Goal: Task Accomplishment & Management: Complete application form

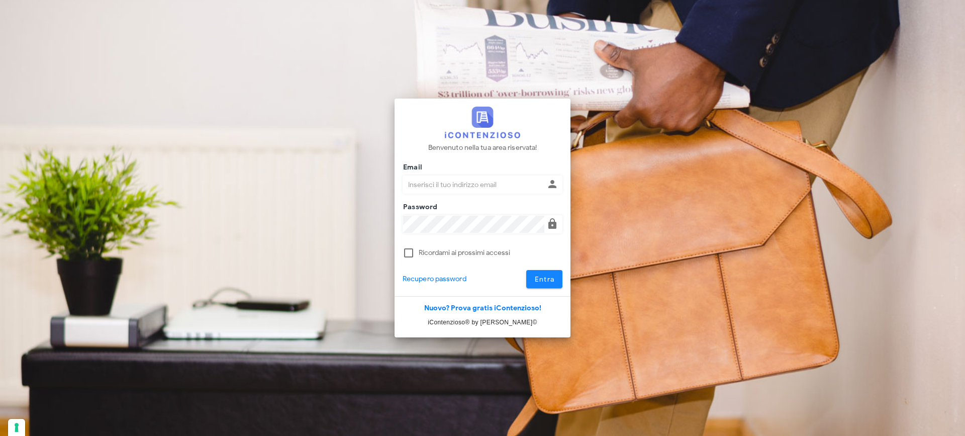
type input "p.rizza@studioassociatoadrev.it"
click at [537, 280] on span "Entra" at bounding box center [544, 279] width 21 height 9
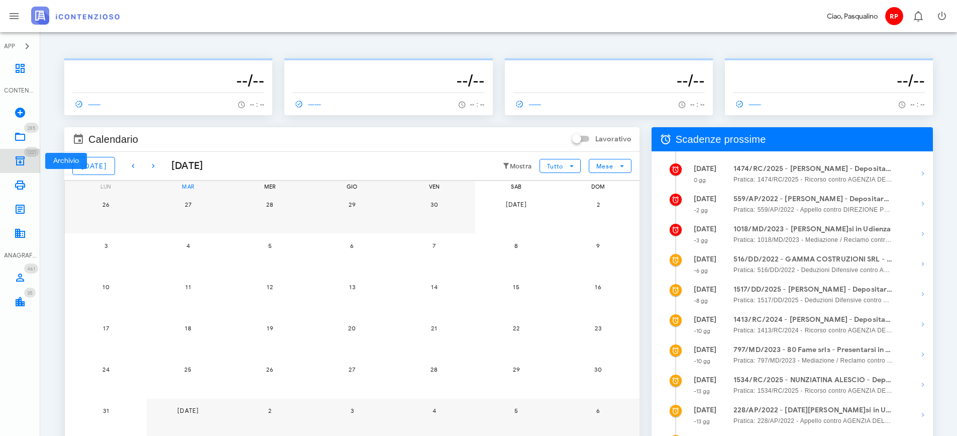
click at [22, 158] on icon at bounding box center [20, 161] width 12 height 12
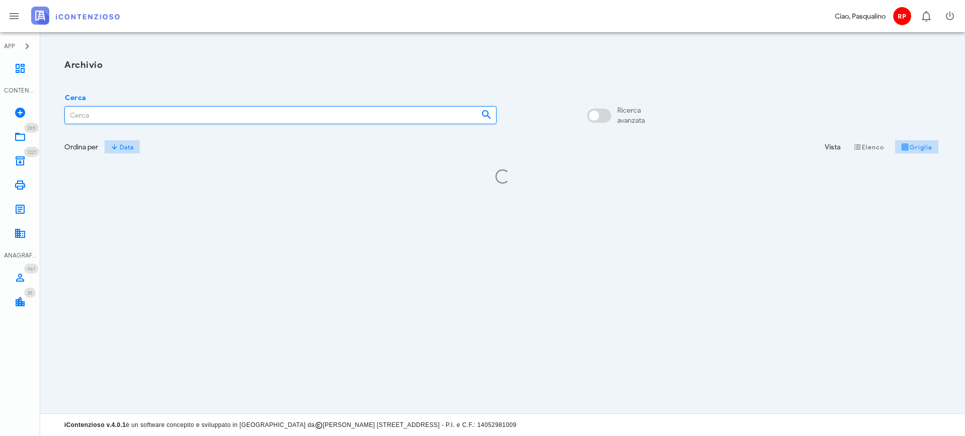
click at [234, 113] on input "Cerca" at bounding box center [269, 115] width 408 height 17
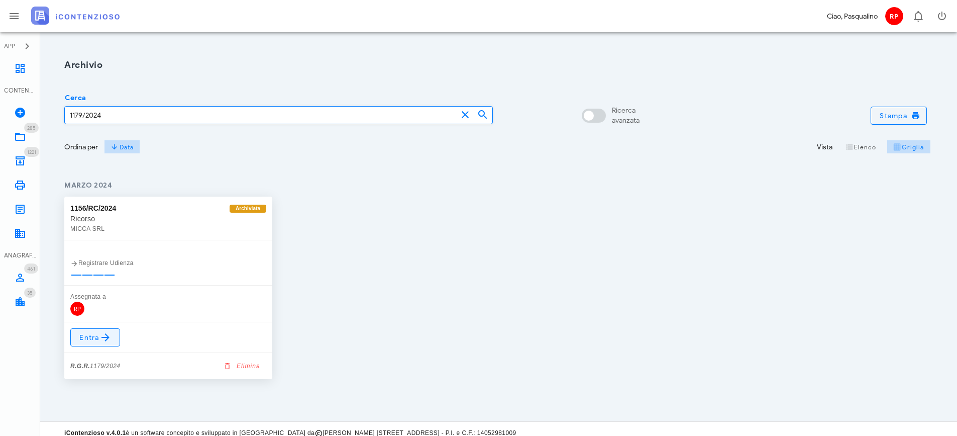
type input "1179/2024"
click at [87, 333] on span "Entra" at bounding box center [95, 337] width 33 height 12
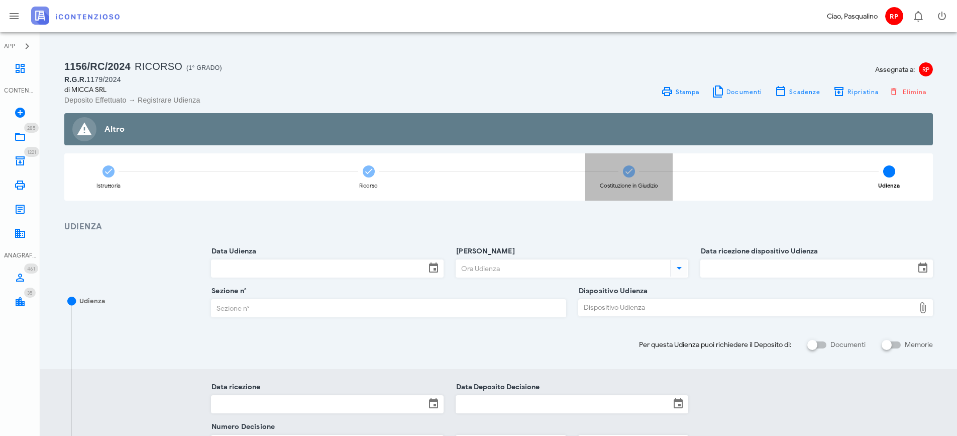
click at [623, 175] on div "Costituzione in Giudizio" at bounding box center [629, 176] width 88 height 47
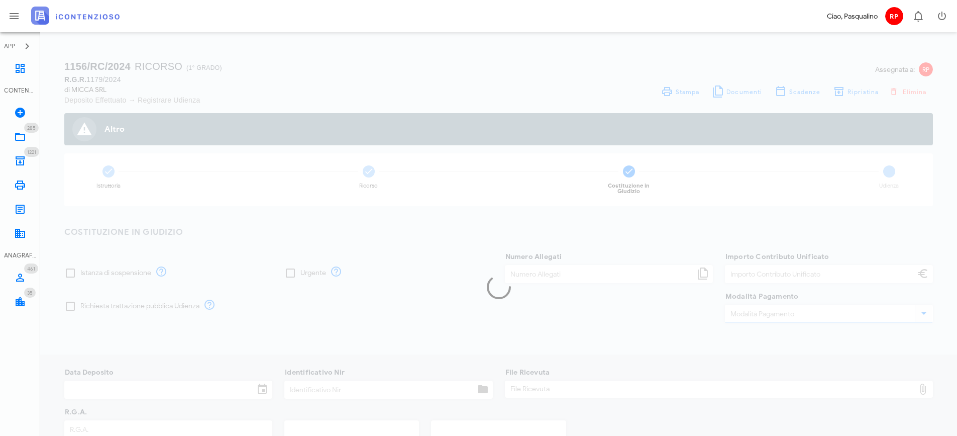
type input "250,00"
type input "18/04/2024"
type input "339"
type input "1179"
type input "2024"
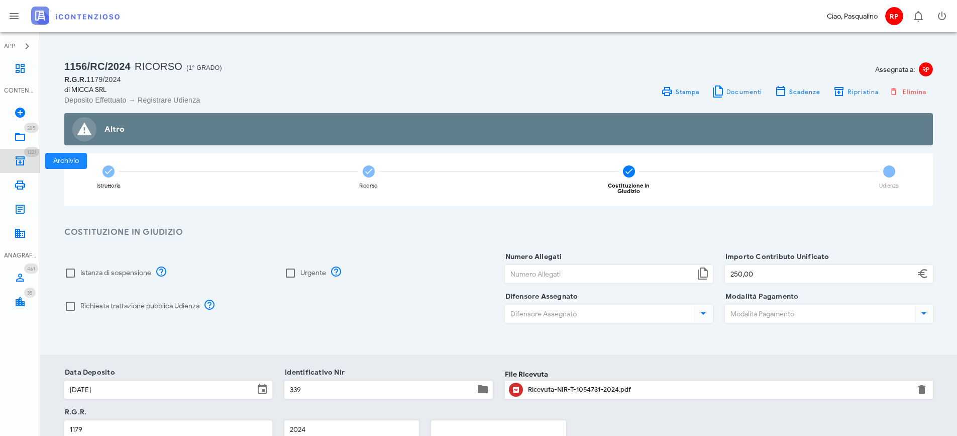
drag, startPoint x: 21, startPoint y: 161, endPoint x: 22, endPoint y: 156, distance: 5.1
click at [22, 160] on icon at bounding box center [20, 161] width 12 height 12
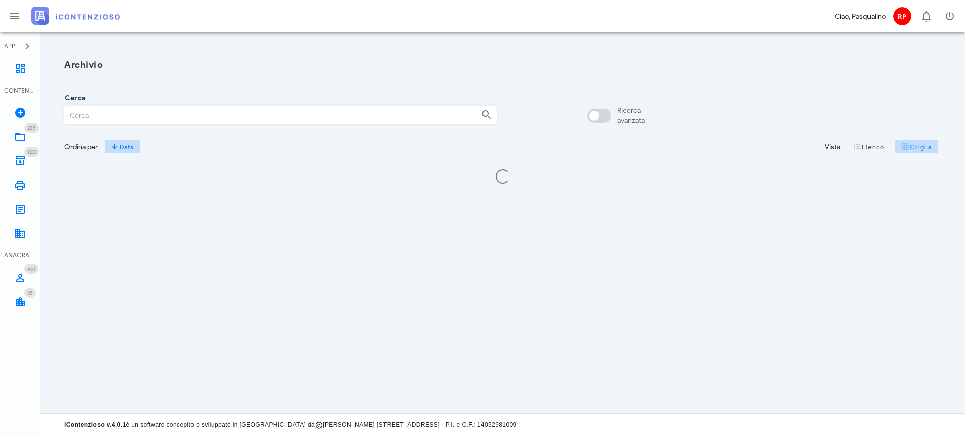
click at [146, 112] on input "Cerca" at bounding box center [269, 115] width 408 height 17
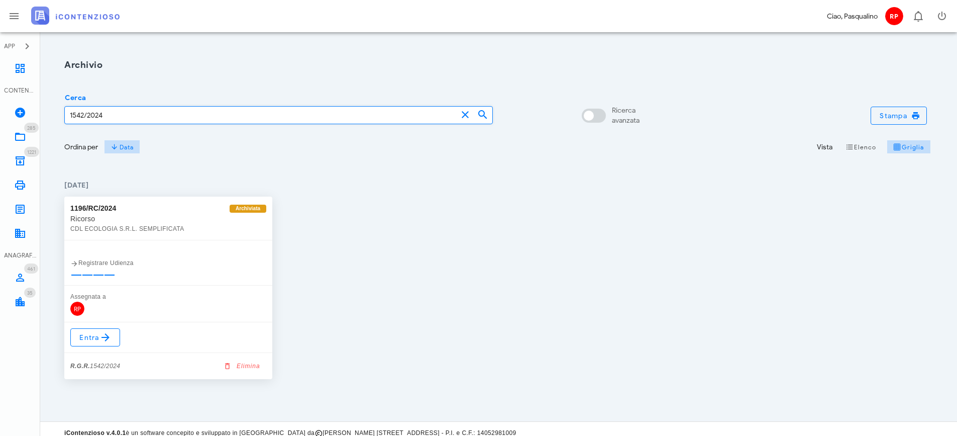
type input "1542/2024"
click at [100, 333] on icon at bounding box center [106, 337] width 12 height 12
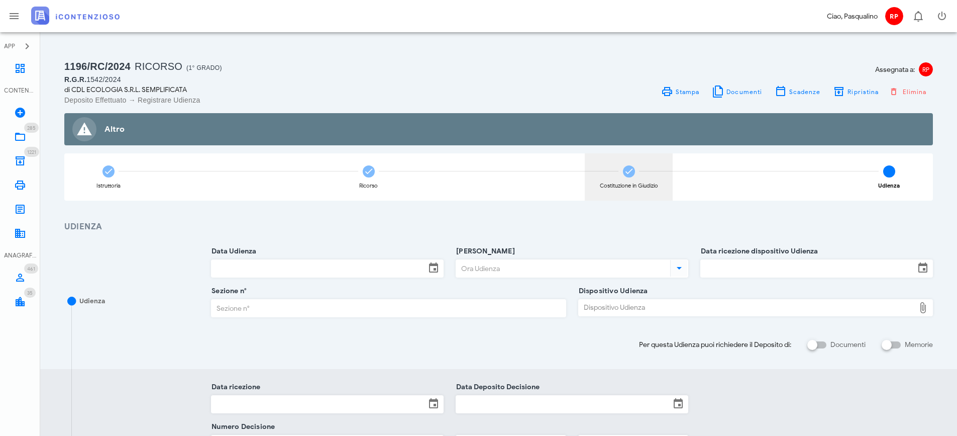
click at [617, 177] on div "Costituzione in Giudizio" at bounding box center [629, 176] width 88 height 47
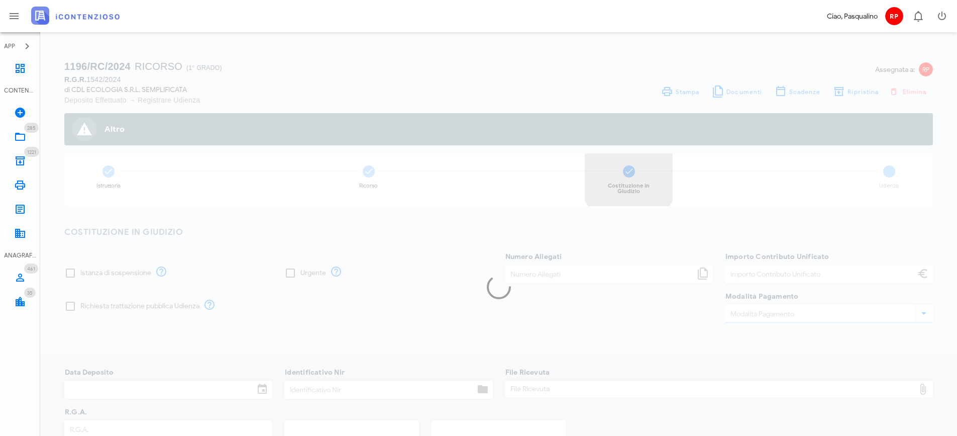
type input "250,00"
type input "28/05/2024"
type input "342"
type input "1542"
type input "2024"
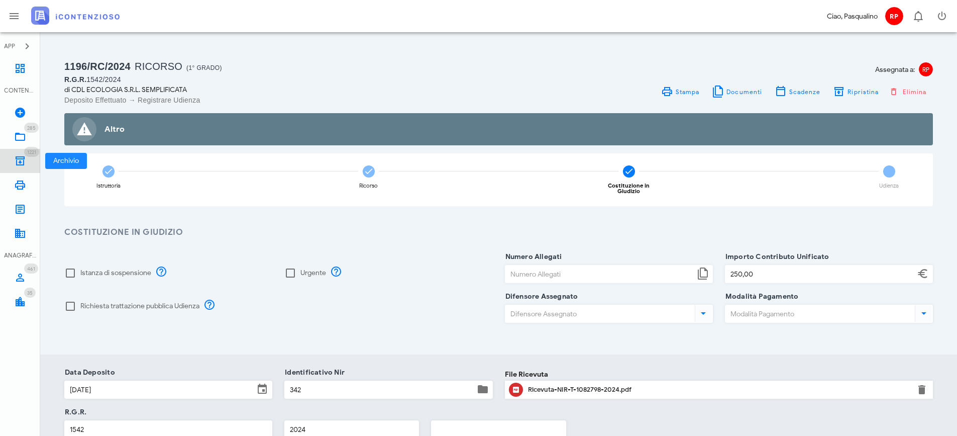
click at [19, 162] on icon at bounding box center [20, 161] width 12 height 12
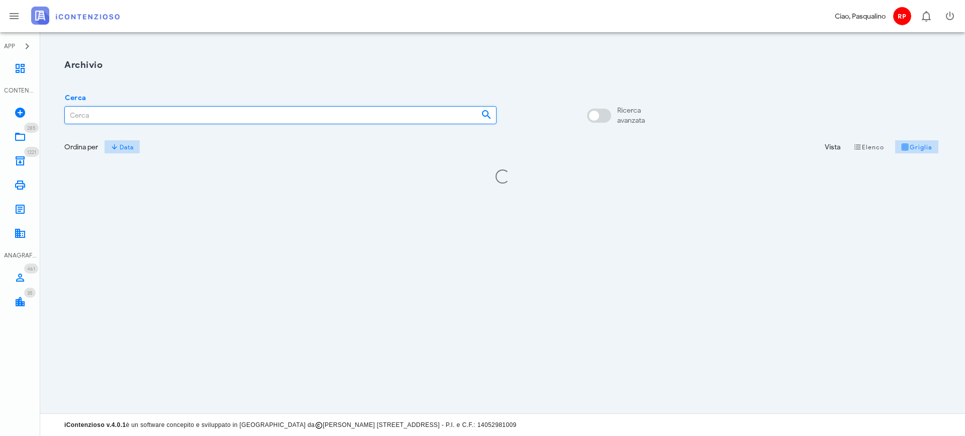
click at [128, 110] on input "Cerca" at bounding box center [269, 115] width 408 height 17
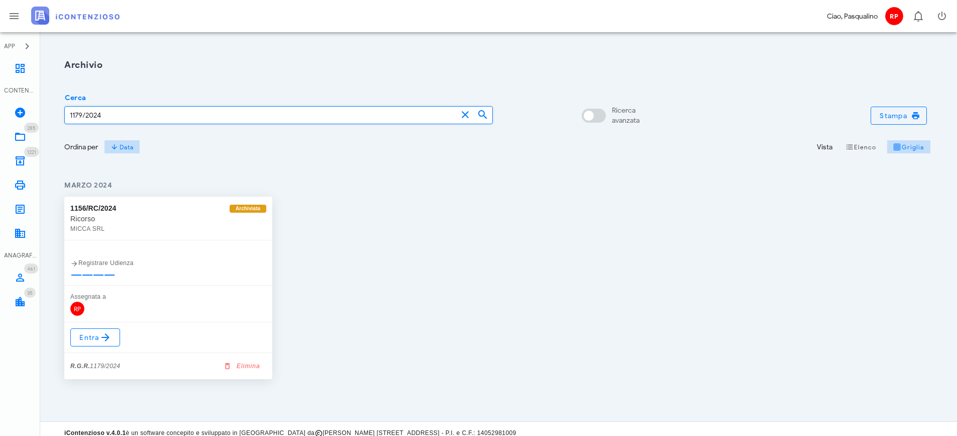
click at [82, 113] on input "1179/2024" at bounding box center [261, 115] width 392 height 17
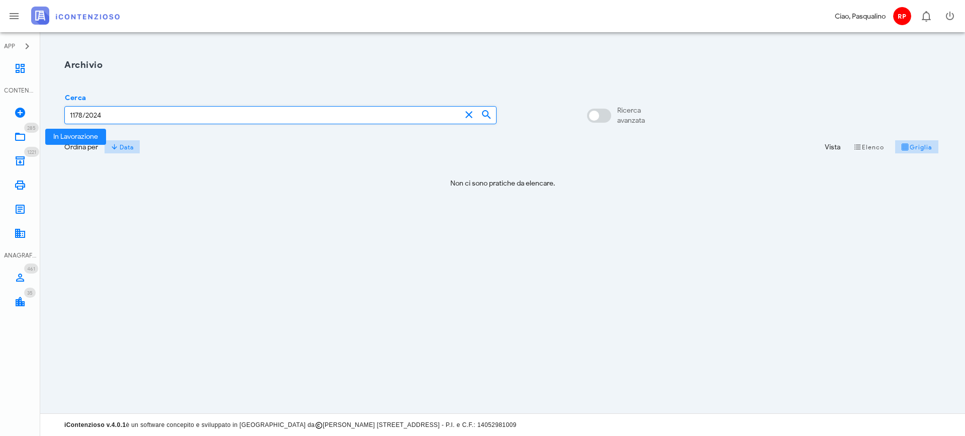
type input "1178/2024"
click at [21, 139] on icon at bounding box center [20, 137] width 12 height 12
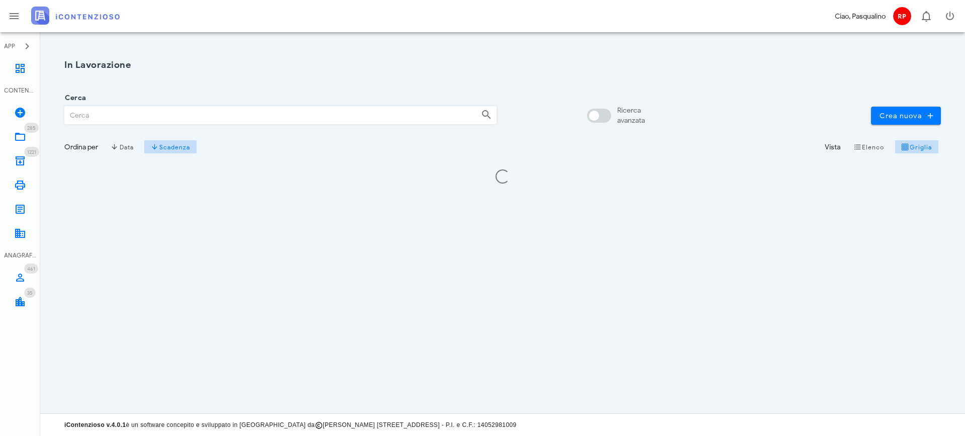
click at [131, 111] on input "Cerca" at bounding box center [269, 115] width 408 height 17
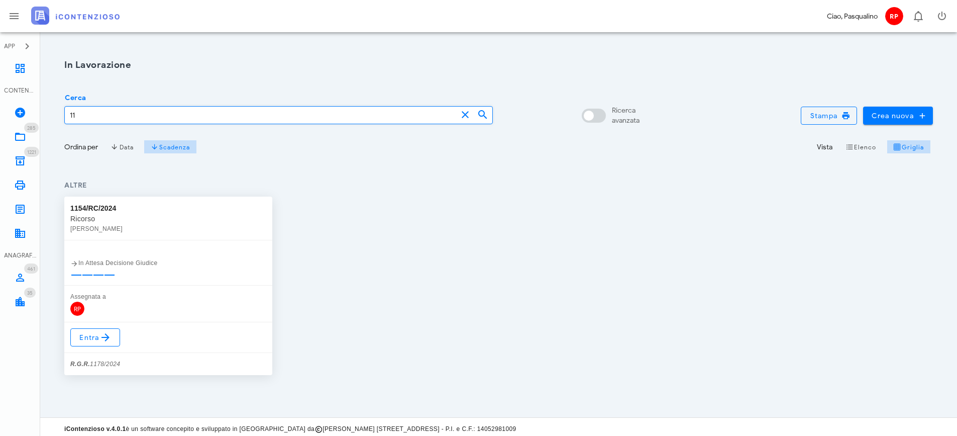
type input "1"
type input "1022/2024"
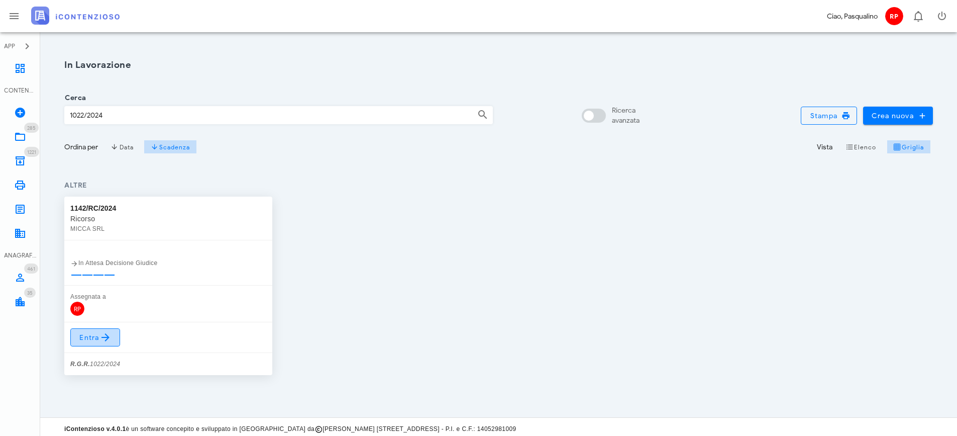
click at [114, 336] on link "Entra" at bounding box center [95, 337] width 50 height 18
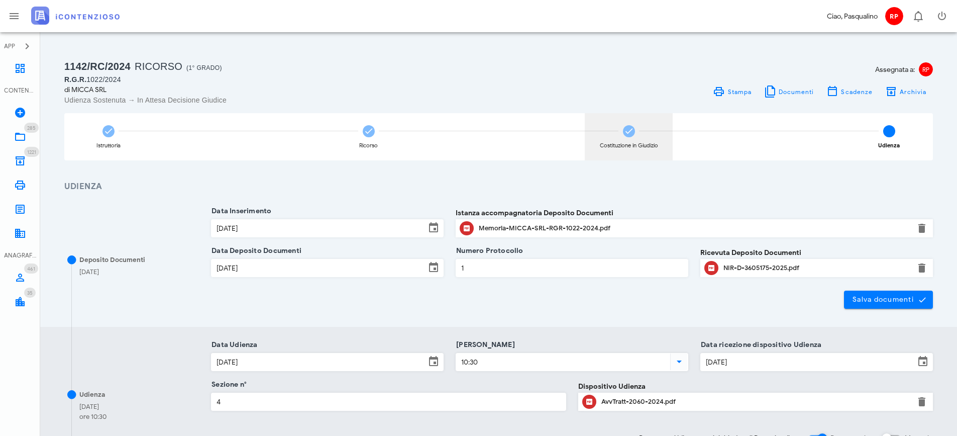
click at [615, 124] on div "Costituzione in Giudizio" at bounding box center [629, 136] width 88 height 47
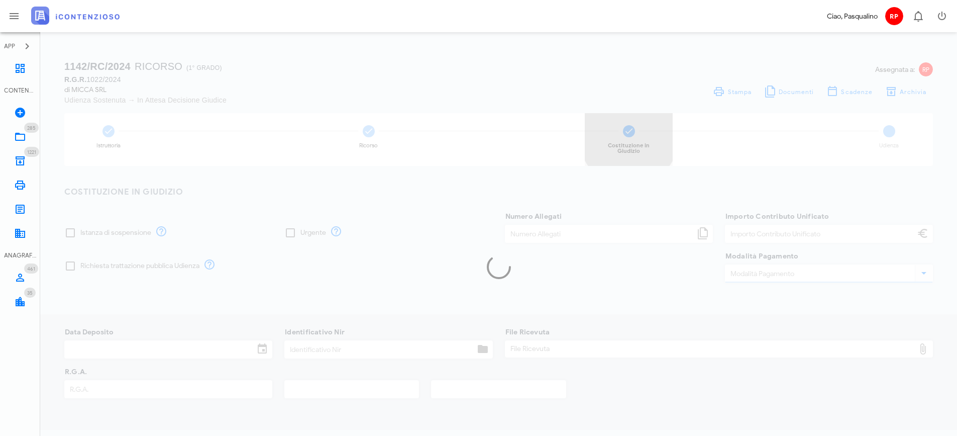
type input "250,00"
type input "04/04/2024"
type input "338"
type input "1022"
type input "2024"
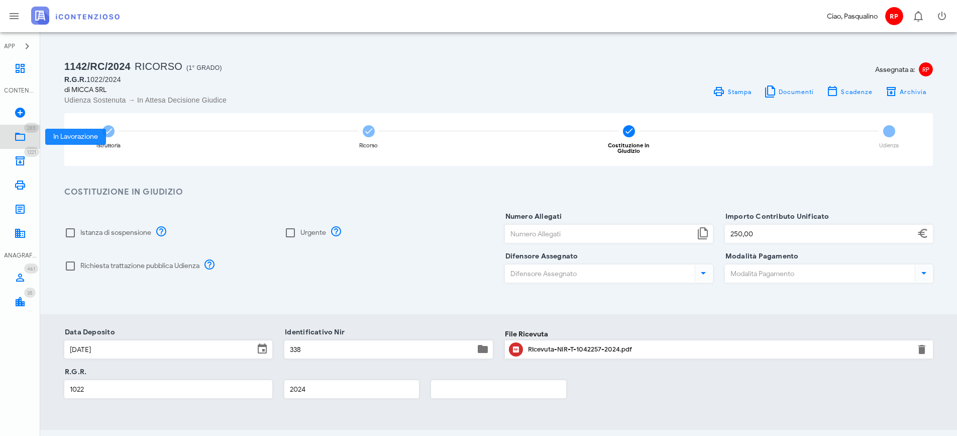
click at [14, 140] on icon at bounding box center [20, 137] width 12 height 12
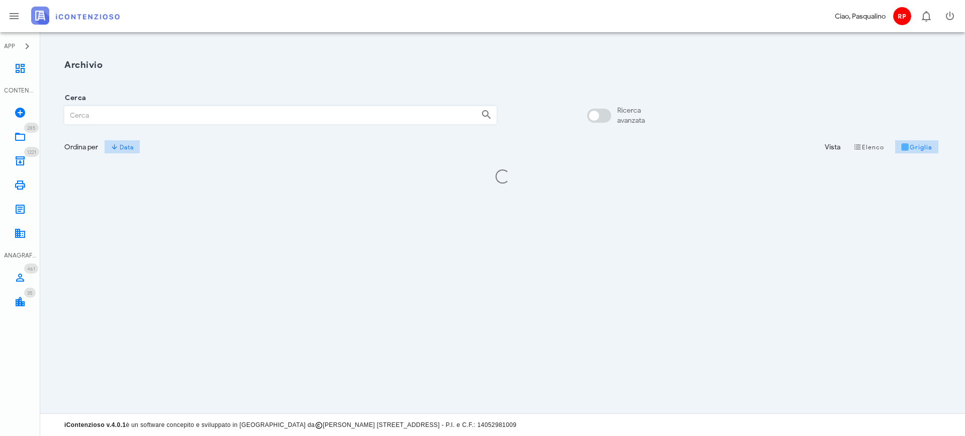
drag, startPoint x: 0, startPoint y: 0, endPoint x: 84, endPoint y: 124, distance: 149.8
click at [84, 124] on div "Cerca" at bounding box center [280, 112] width 444 height 40
click at [88, 118] on input "Cerca" at bounding box center [269, 115] width 408 height 17
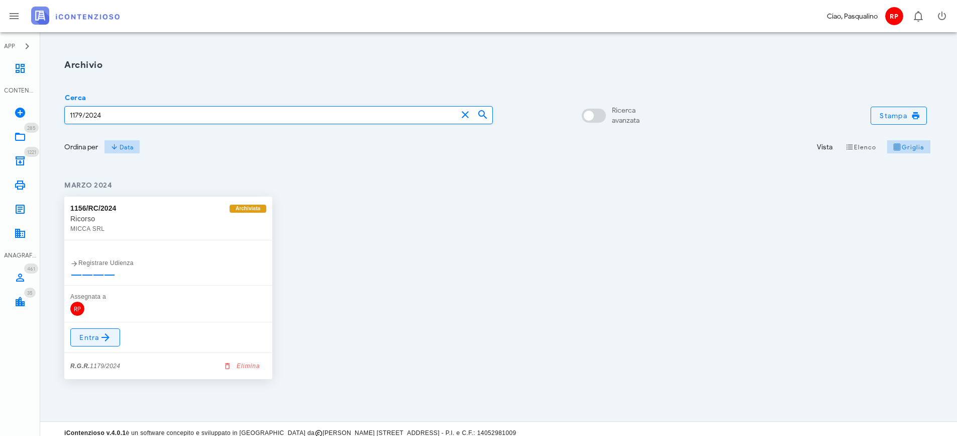
type input "1179/2024"
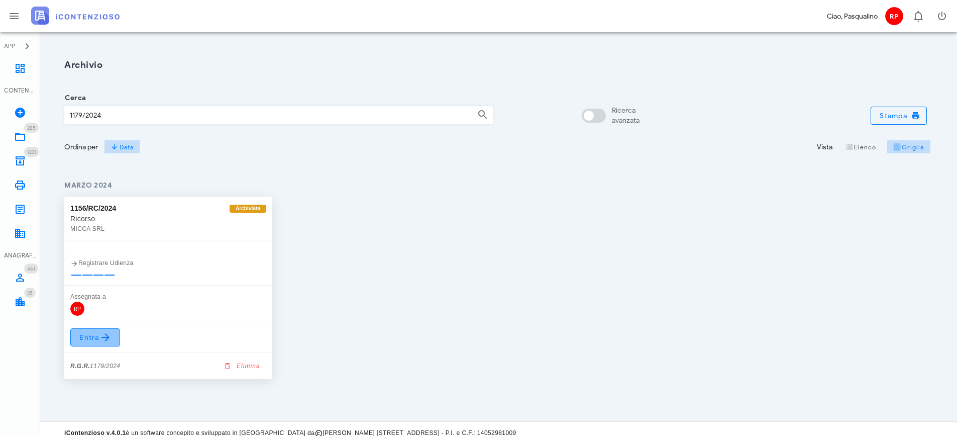
click at [95, 342] on span "Entra" at bounding box center [95, 337] width 33 height 12
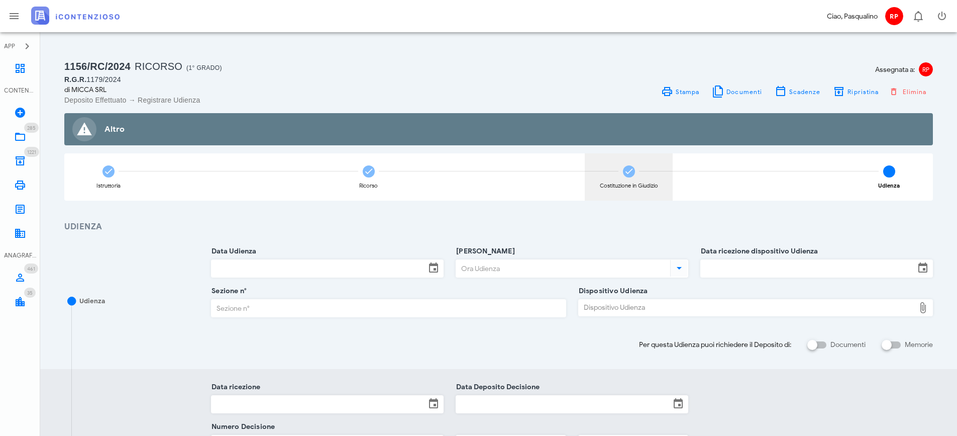
click at [644, 170] on div "Costituzione in Giudizio" at bounding box center [629, 176] width 88 height 47
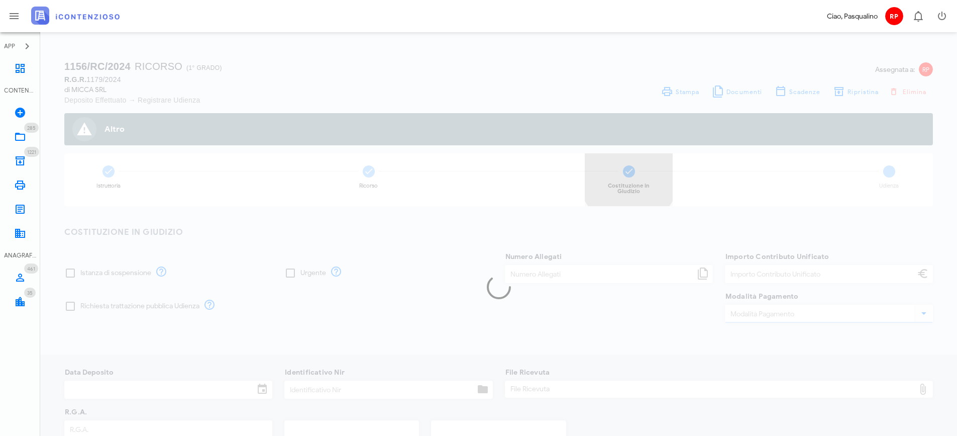
type input "250,00"
type input "[DATE]"
type input "339"
type input "1179"
type input "2024"
